Goal: Task Accomplishment & Management: Use online tool/utility

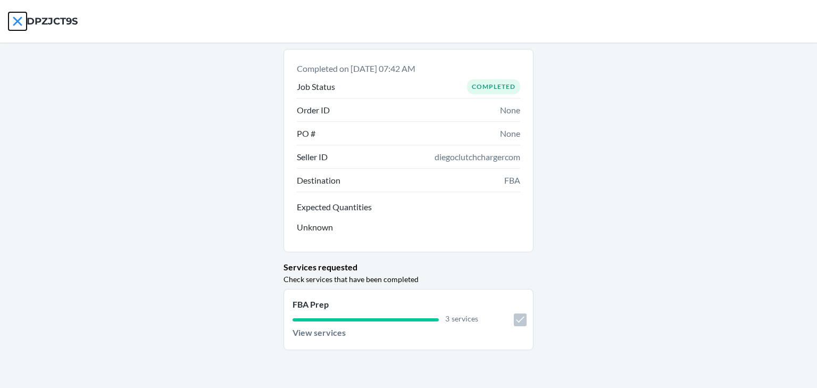
click at [14, 23] on icon at bounding box center [18, 21] width 18 height 18
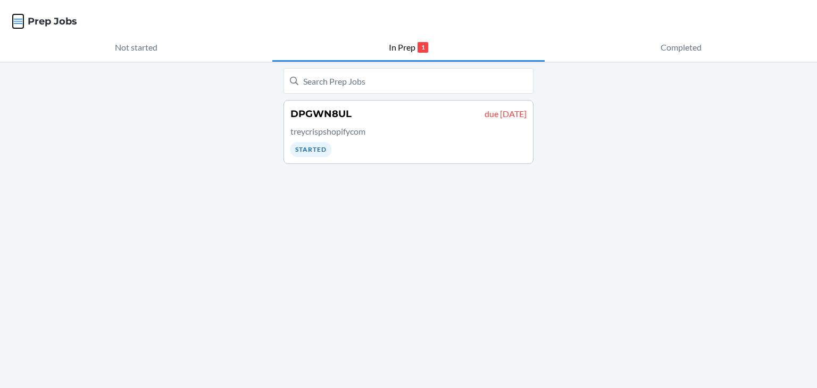
click at [19, 23] on icon "button" at bounding box center [18, 21] width 11 height 11
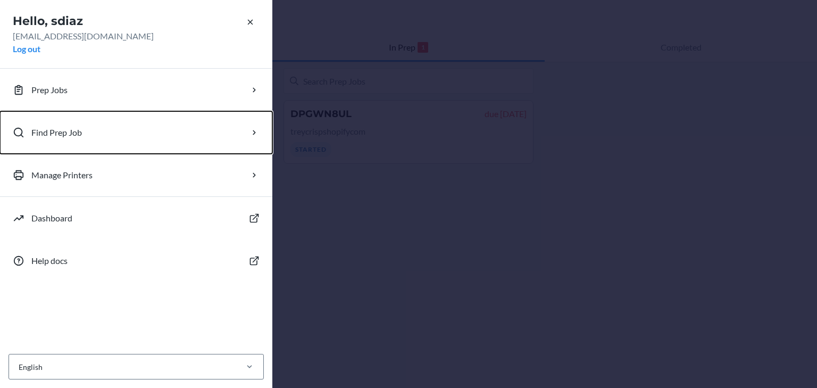
click at [68, 133] on p "Find Prep Job" at bounding box center [56, 132] width 51 height 13
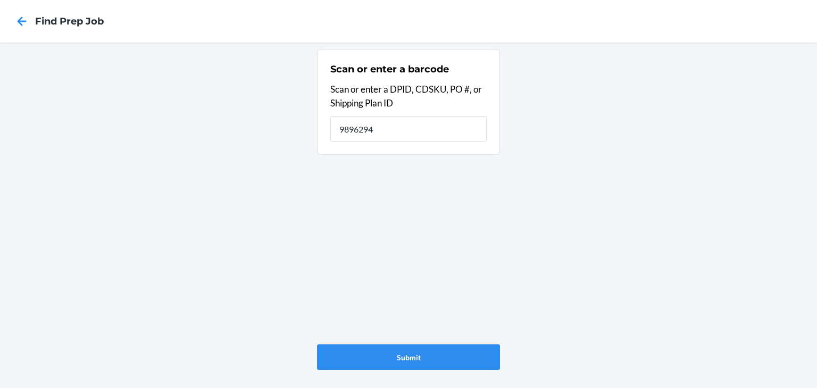
type input "9896294"
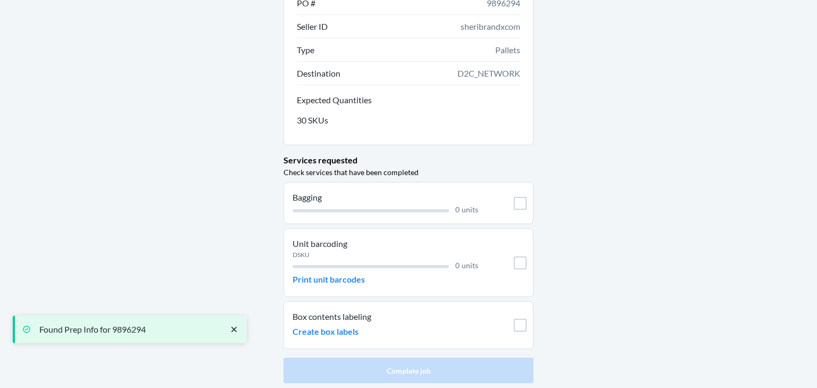
scroll to position [107, 0]
click at [340, 281] on p "Print unit barcodes" at bounding box center [328, 278] width 72 height 13
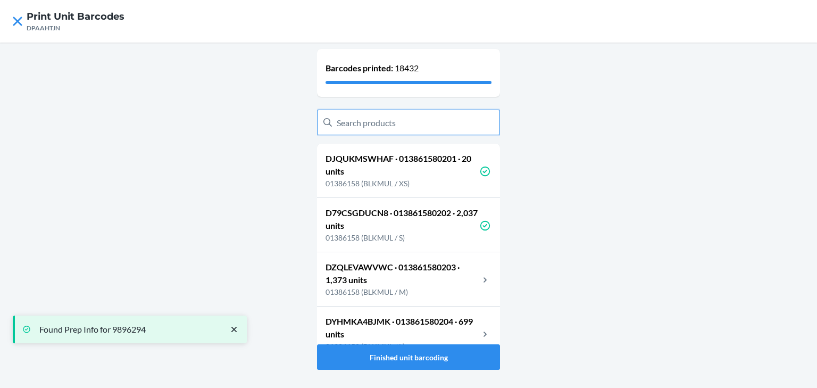
click at [415, 128] on input "text" at bounding box center [408, 123] width 183 height 26
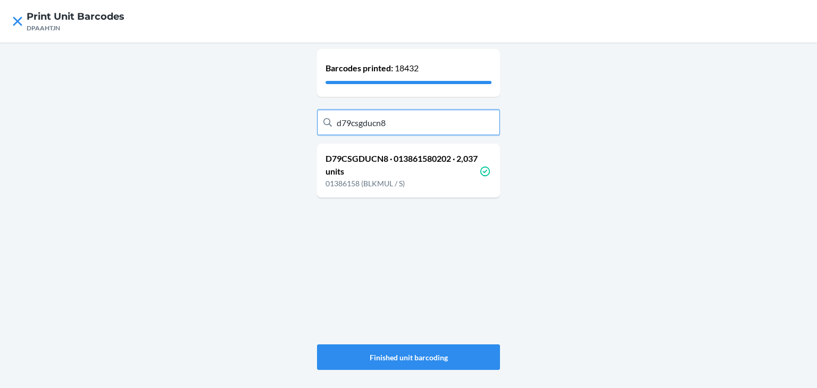
type input "d79csgducn8"
click at [417, 160] on p "D79CSGDUCN8 · 013861580202 · 2,037 units" at bounding box center [402, 165] width 154 height 26
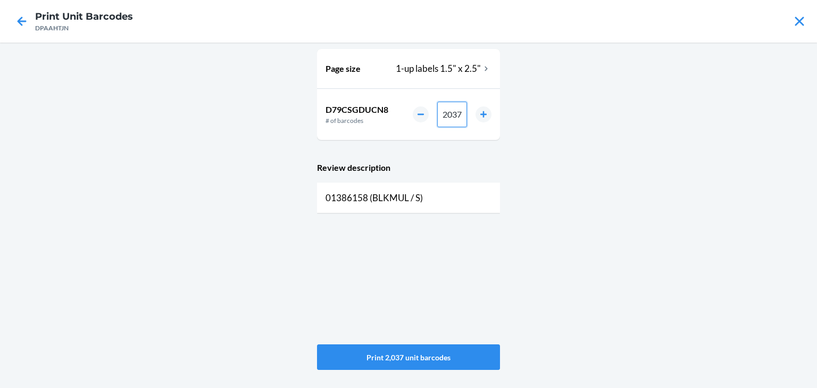
drag, startPoint x: 461, startPoint y: 119, endPoint x: 405, endPoint y: 112, distance: 56.3
click at [405, 112] on div "D79CSGDUCN8 # of barcodes 2037" at bounding box center [408, 114] width 183 height 51
type input "1"
click at [374, 350] on button "Print 1 unit barcode" at bounding box center [408, 357] width 183 height 26
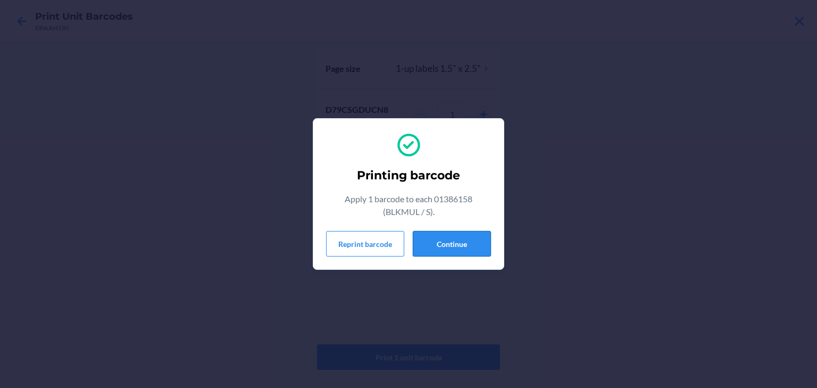
click at [454, 248] on button "Continue" at bounding box center [452, 244] width 78 height 26
